Goal: Information Seeking & Learning: Learn about a topic

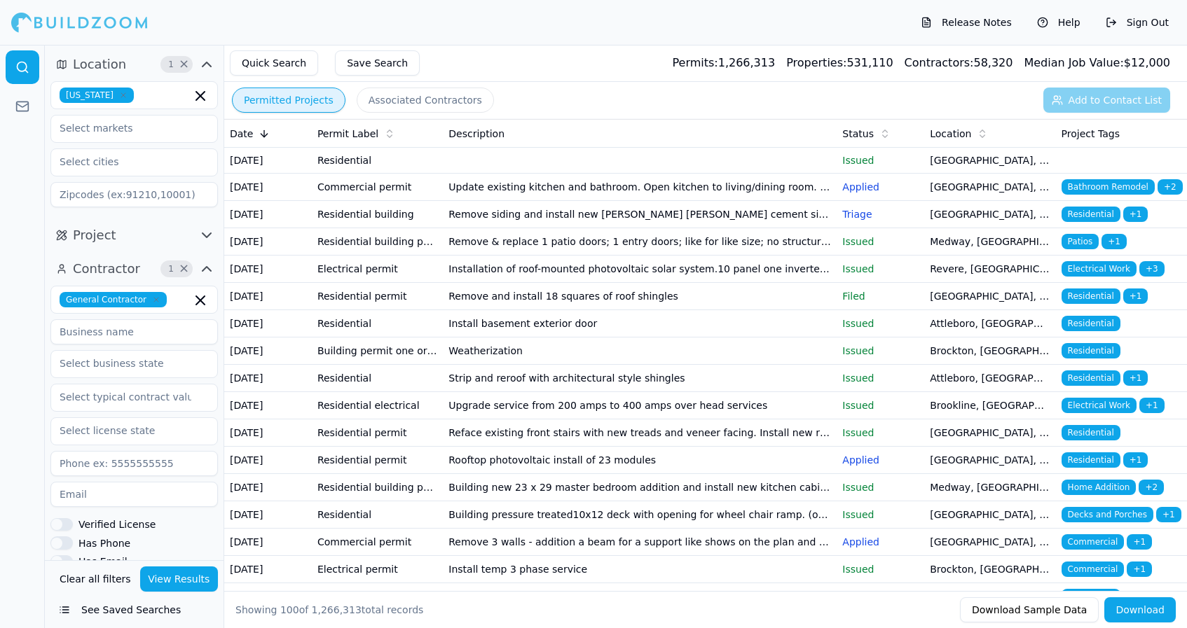
click at [572, 193] on td "Update existing kitchen and bathroom. Open kitchen to living/dining room. No st…" at bounding box center [640, 187] width 394 height 27
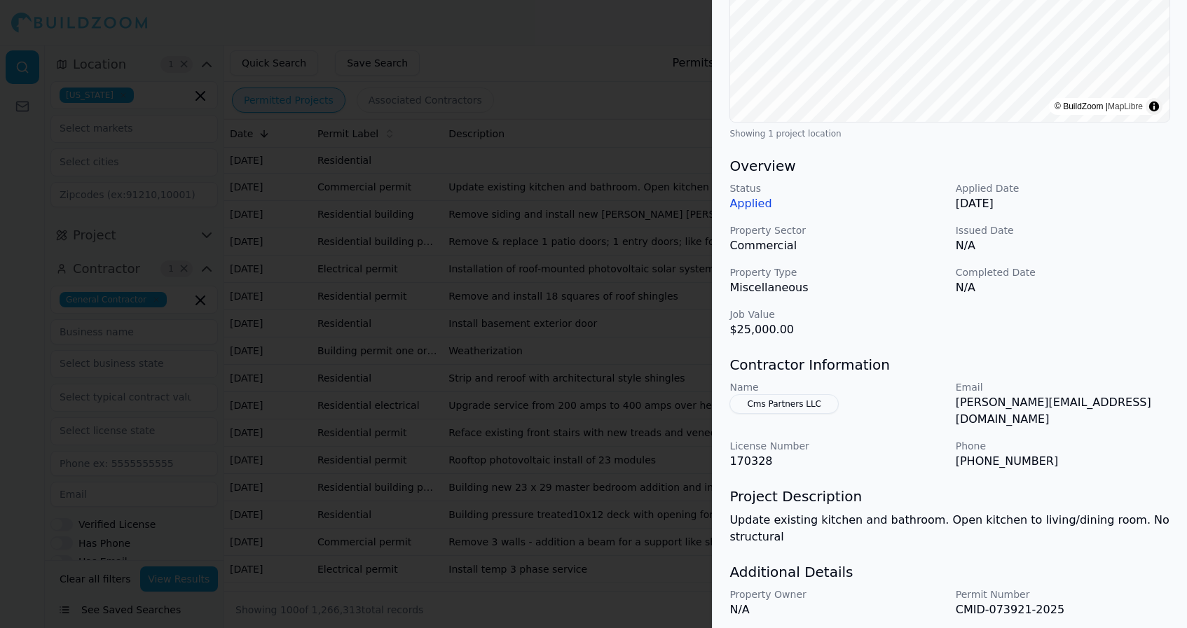
scroll to position [272, 0]
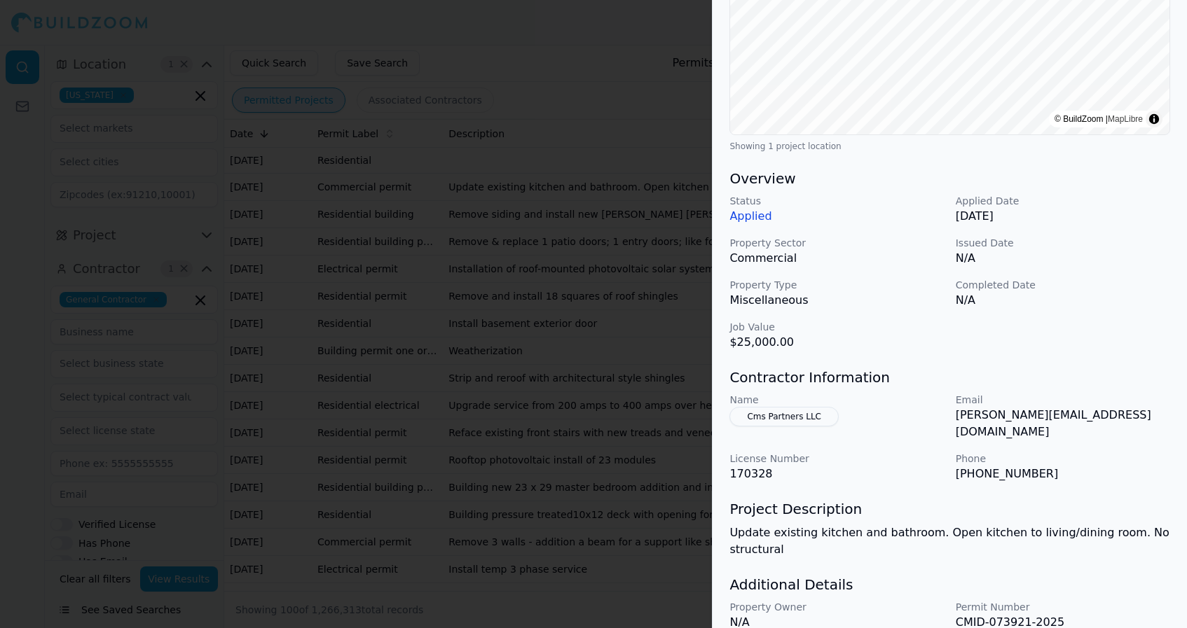
click at [658, 474] on div at bounding box center [593, 314] width 1187 height 628
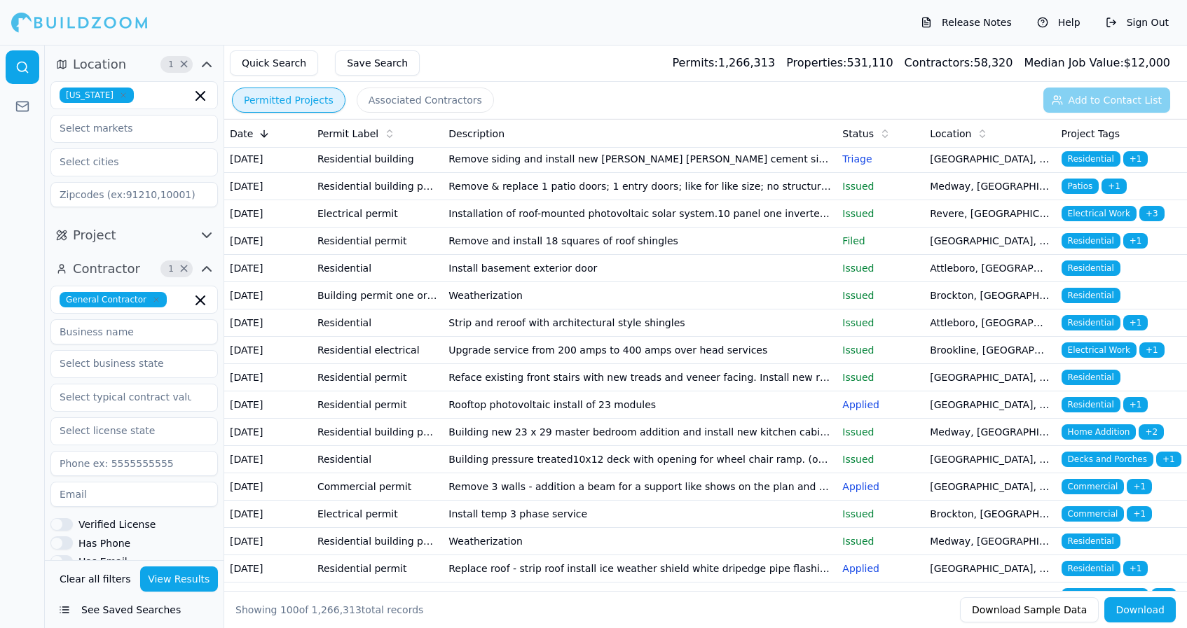
scroll to position [62, 0]
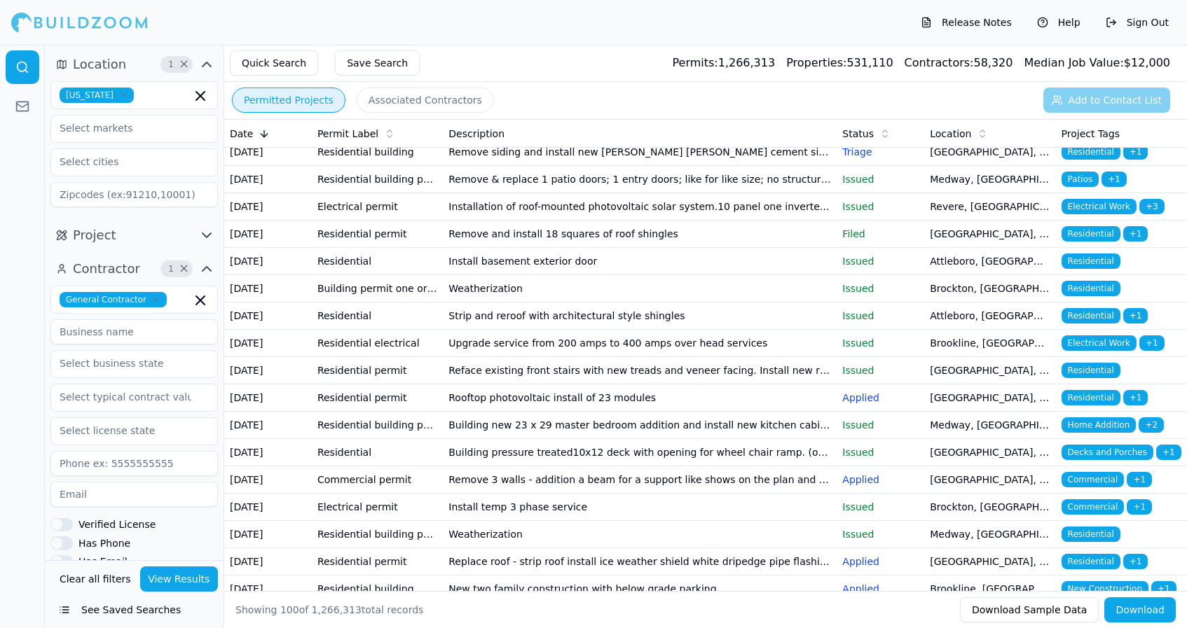
click at [555, 439] on td "Building new 23 x 29 master bedroom addition and install new kitchen cabinets" at bounding box center [640, 425] width 394 height 27
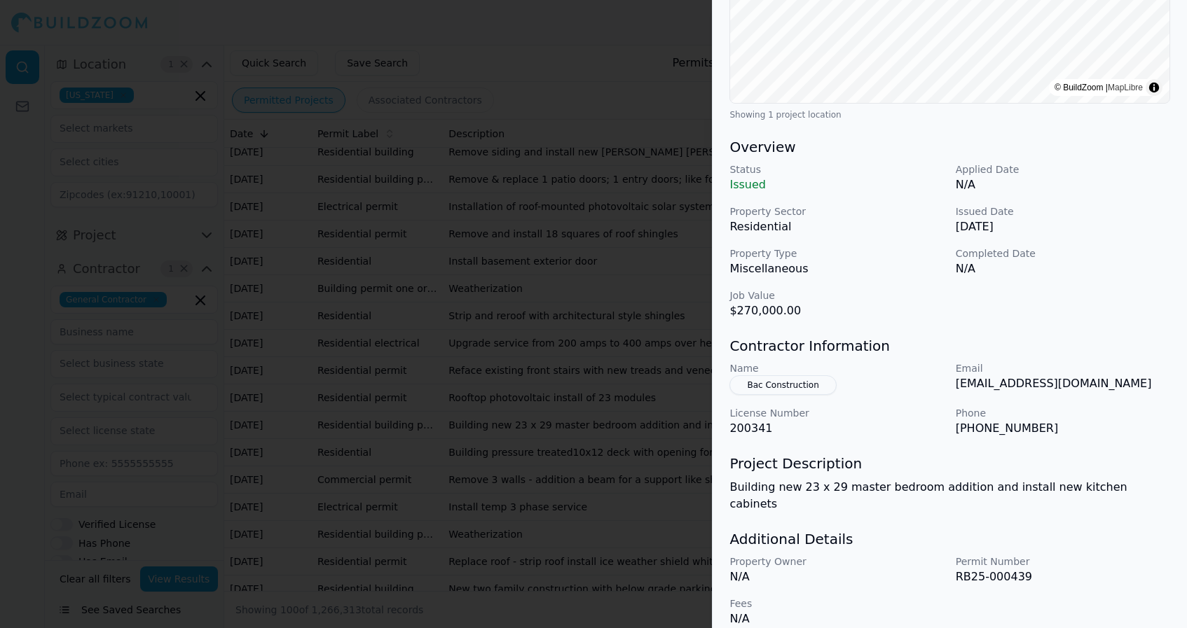
scroll to position [303, 0]
click at [635, 250] on div at bounding box center [593, 314] width 1187 height 628
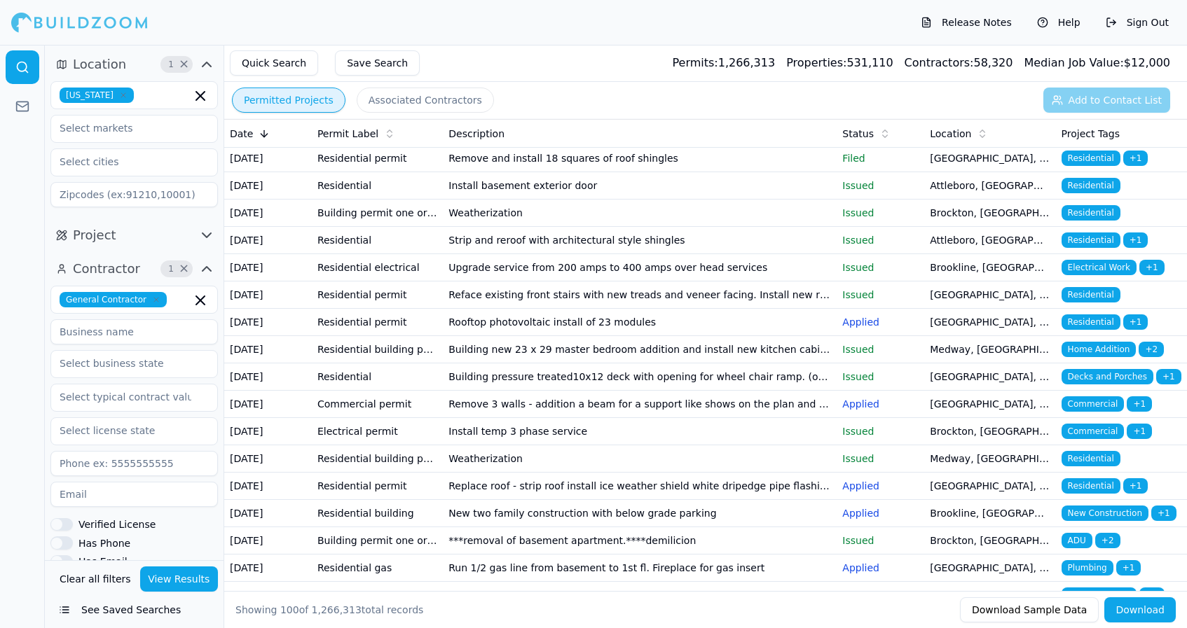
scroll to position [140, 0]
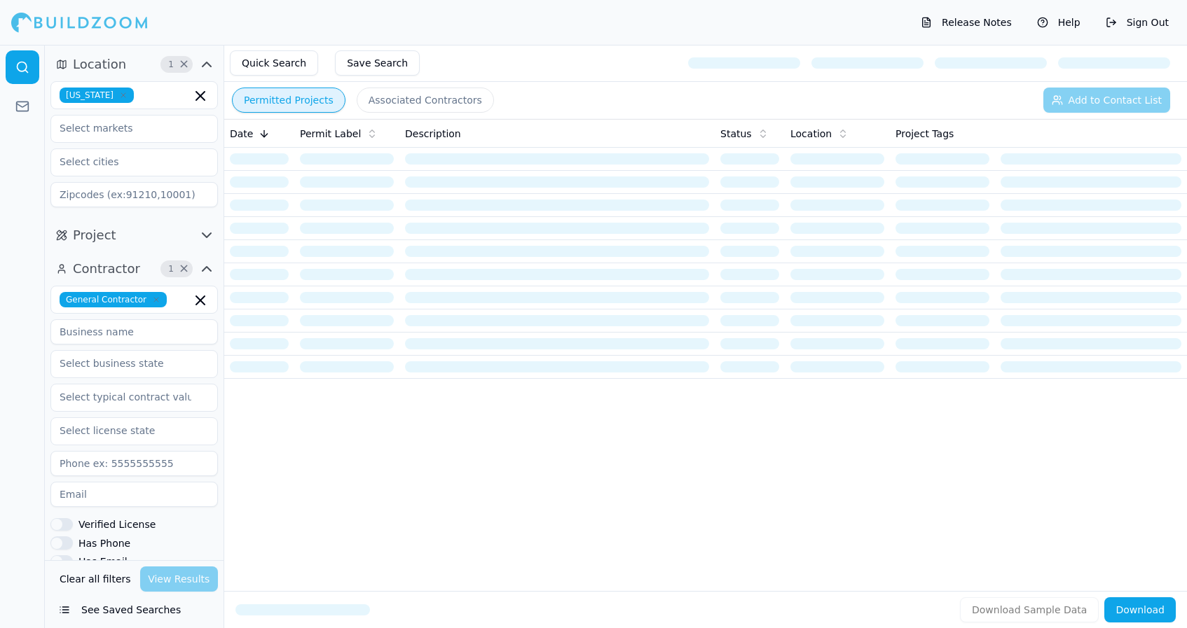
click at [64, 543] on button "Has Phone" at bounding box center [61, 543] width 22 height 13
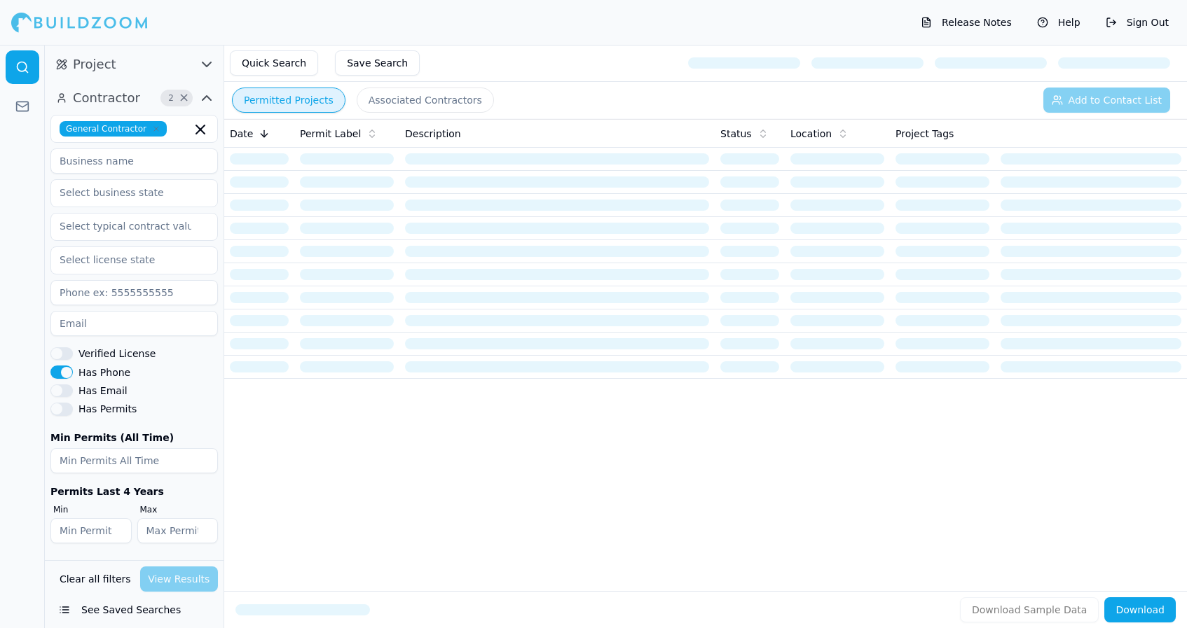
click at [63, 392] on button "Has Email" at bounding box center [61, 391] width 22 height 13
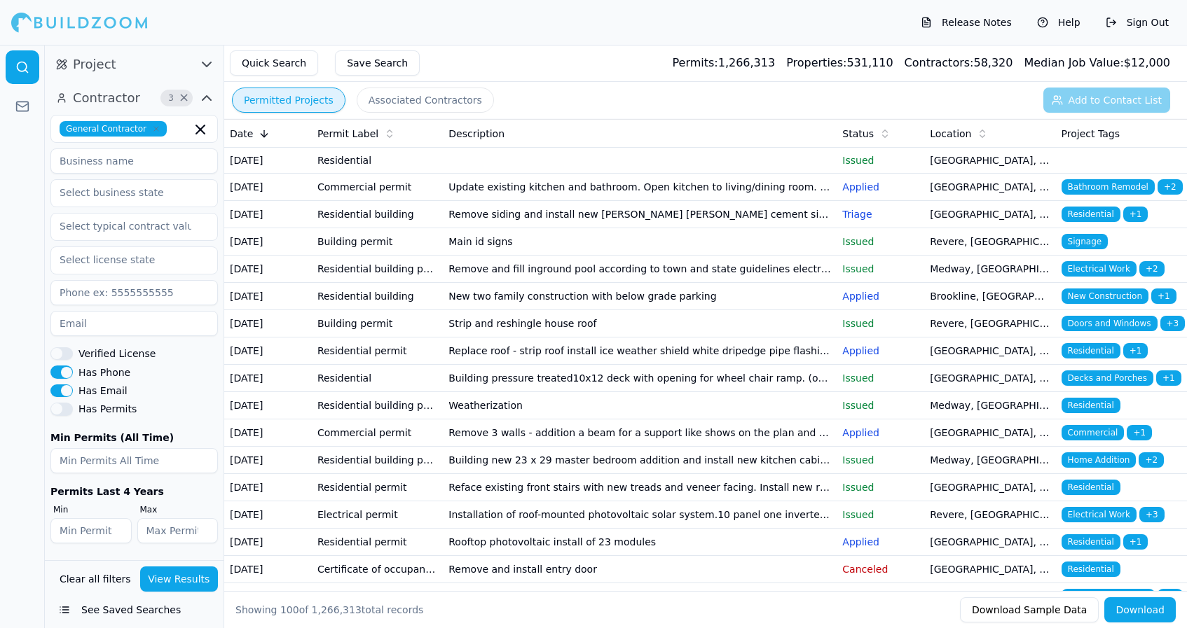
click at [160, 581] on button "View Results" at bounding box center [179, 579] width 78 height 25
